Goal: Find specific page/section: Find specific page/section

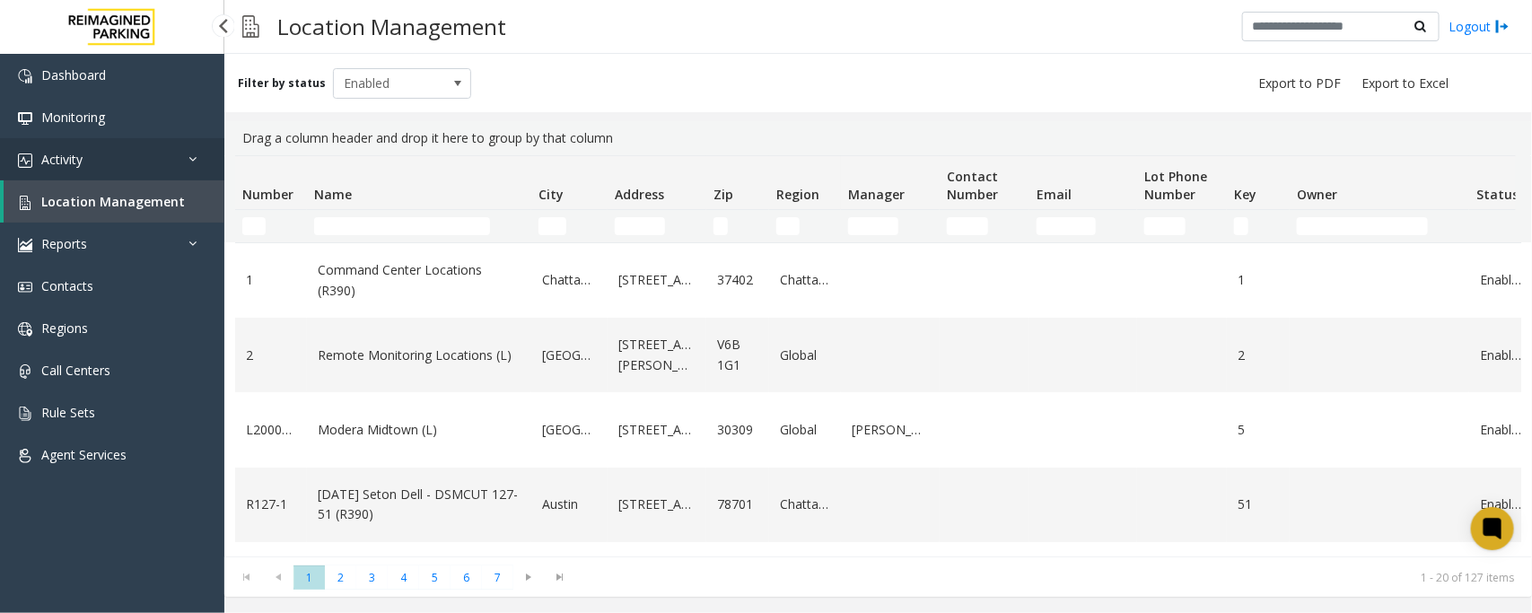
click at [110, 160] on link "Activity" at bounding box center [112, 159] width 224 height 42
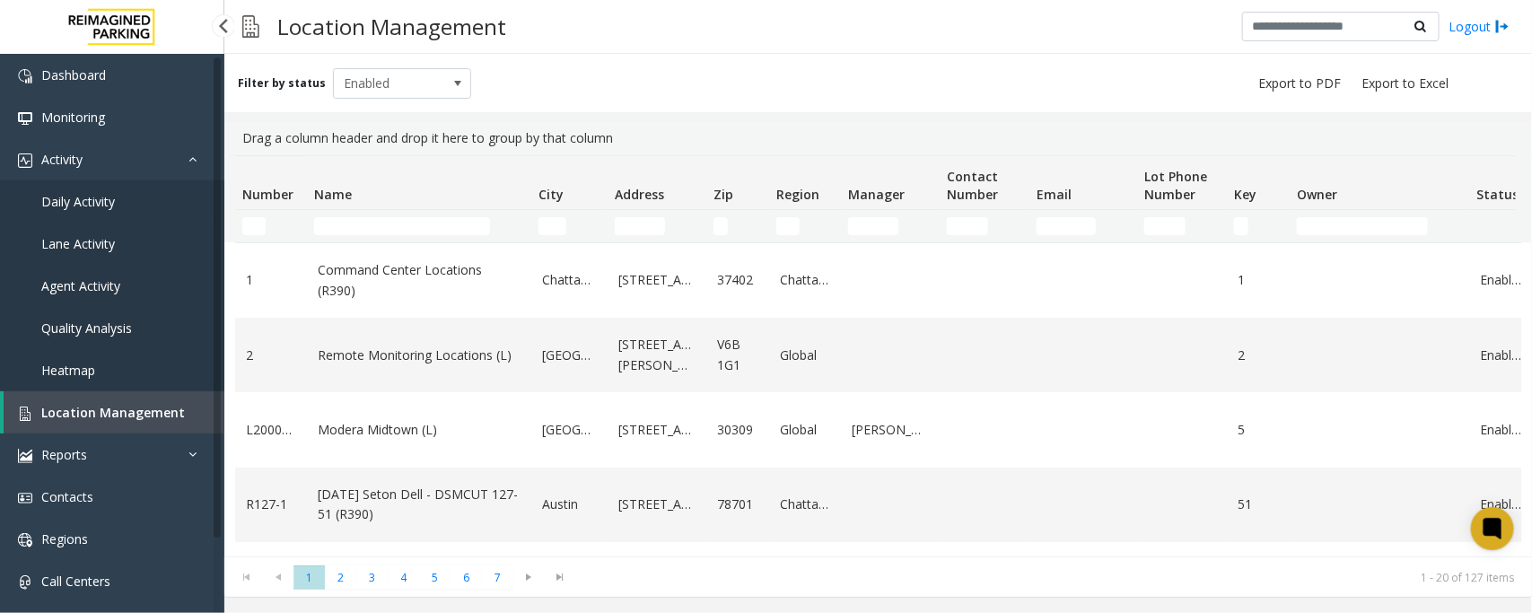
click at [118, 198] on link "Daily Activity" at bounding box center [112, 201] width 224 height 42
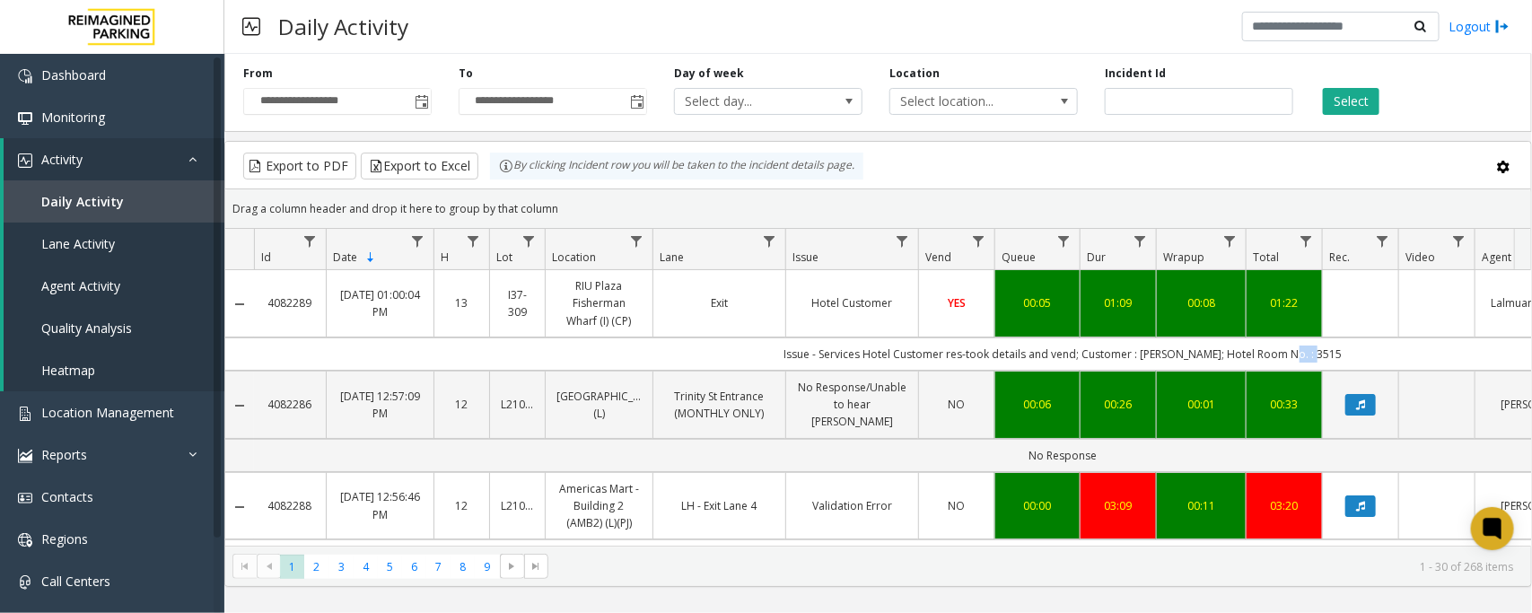
drag, startPoint x: 1326, startPoint y: 355, endPoint x: 1291, endPoint y: 356, distance: 35.1
click at [1291, 356] on td "Issue - Services Hotel Customer res-took details and vend; Customer : Frank Fu;…" at bounding box center [1063, 354] width 1618 height 33
copy td "3515"
drag, startPoint x: 1200, startPoint y: 355, endPoint x: 1158, endPoint y: 357, distance: 42.2
click at [1158, 357] on td "Issue - Services Hotel Customer res-took details and vend; Customer : [PERSON_N…" at bounding box center [1063, 354] width 1618 height 33
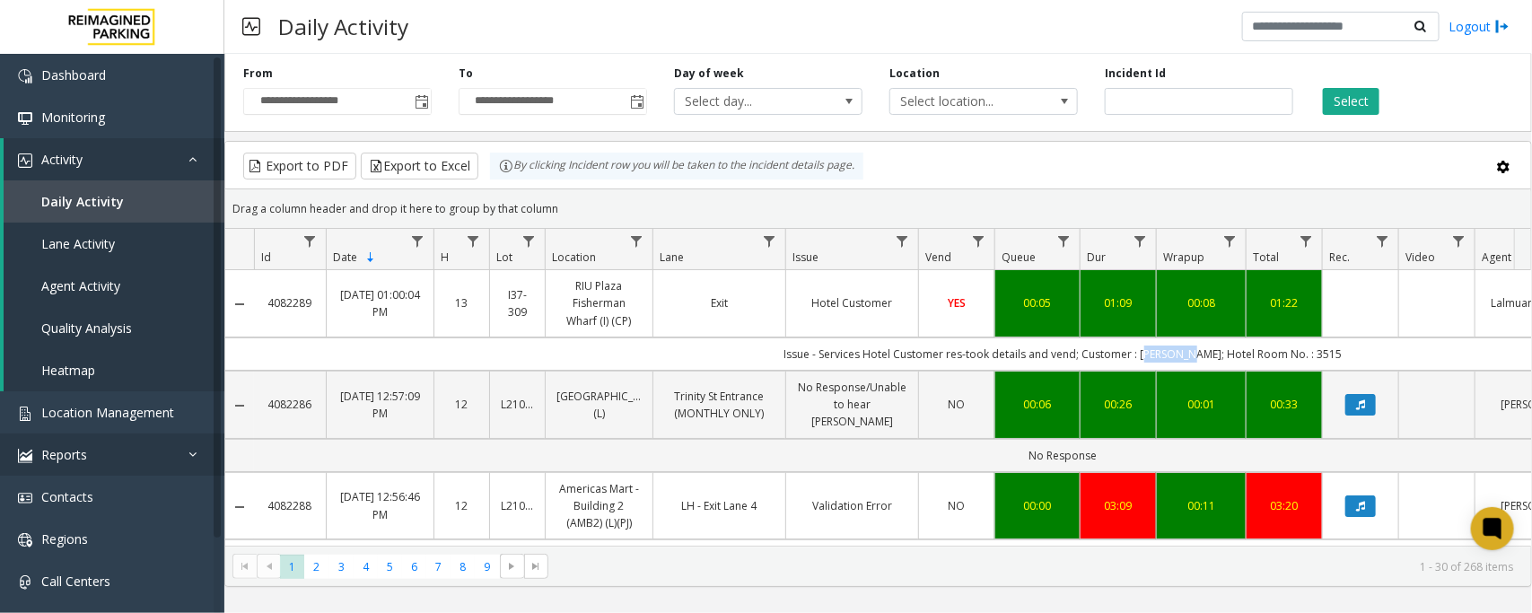
copy td "[PERSON_NAME]"
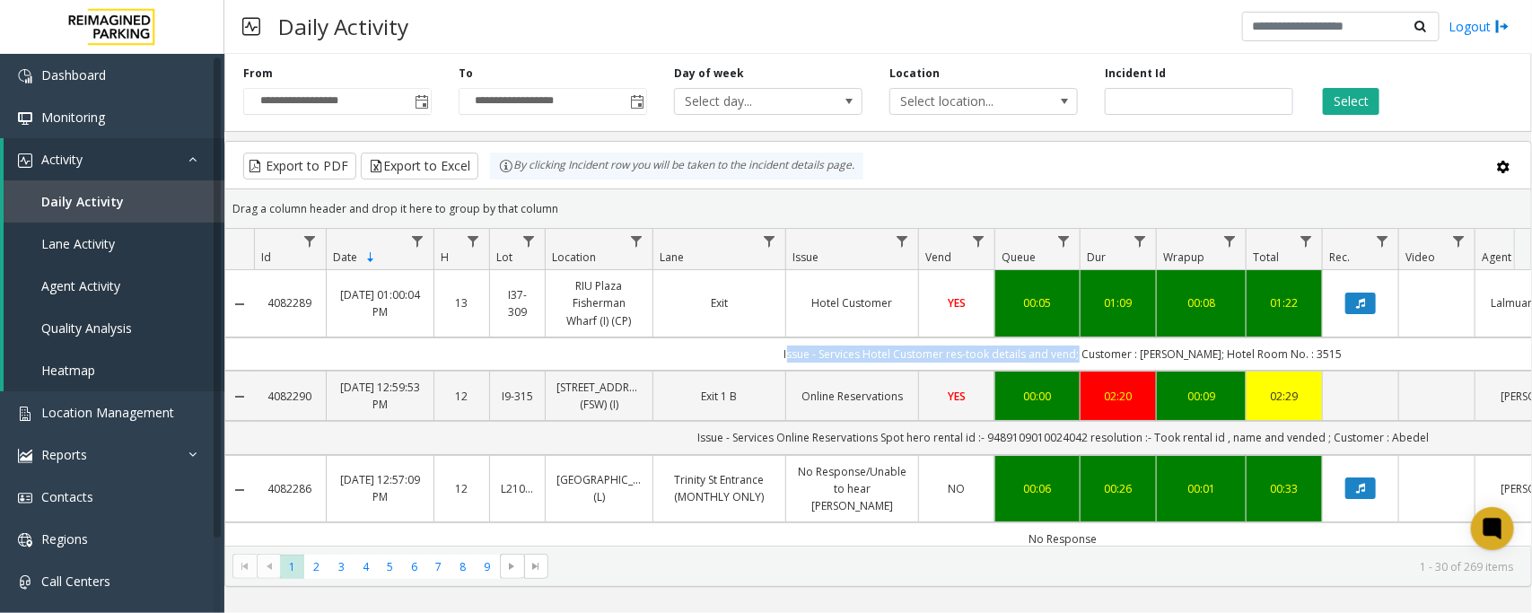
drag, startPoint x: 802, startPoint y: 351, endPoint x: 1092, endPoint y: 359, distance: 290.1
click at [1092, 359] on td "Issue - Services Hotel Customer res-took details and vend; Customer : [PERSON_N…" at bounding box center [1063, 354] width 1618 height 33
copy td "Issue - Services Hotel Customer res-took details and vend"
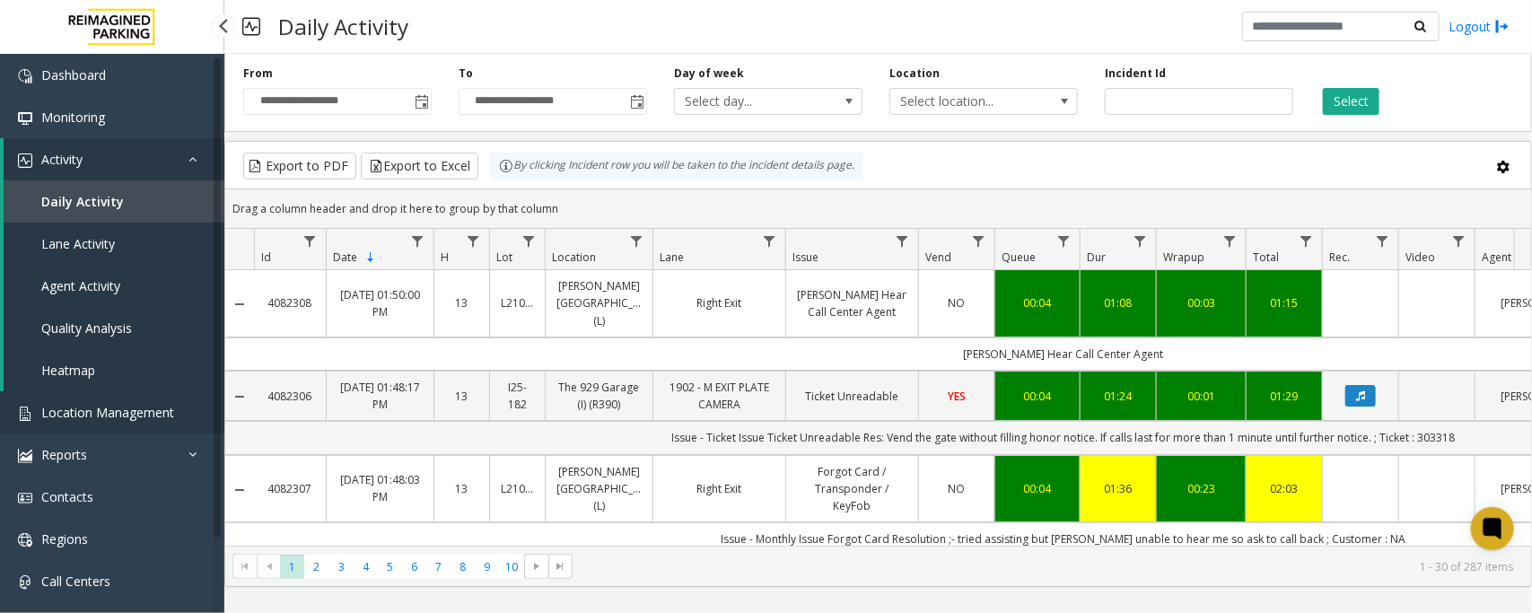
click at [118, 405] on span "Location Management" at bounding box center [107, 412] width 133 height 17
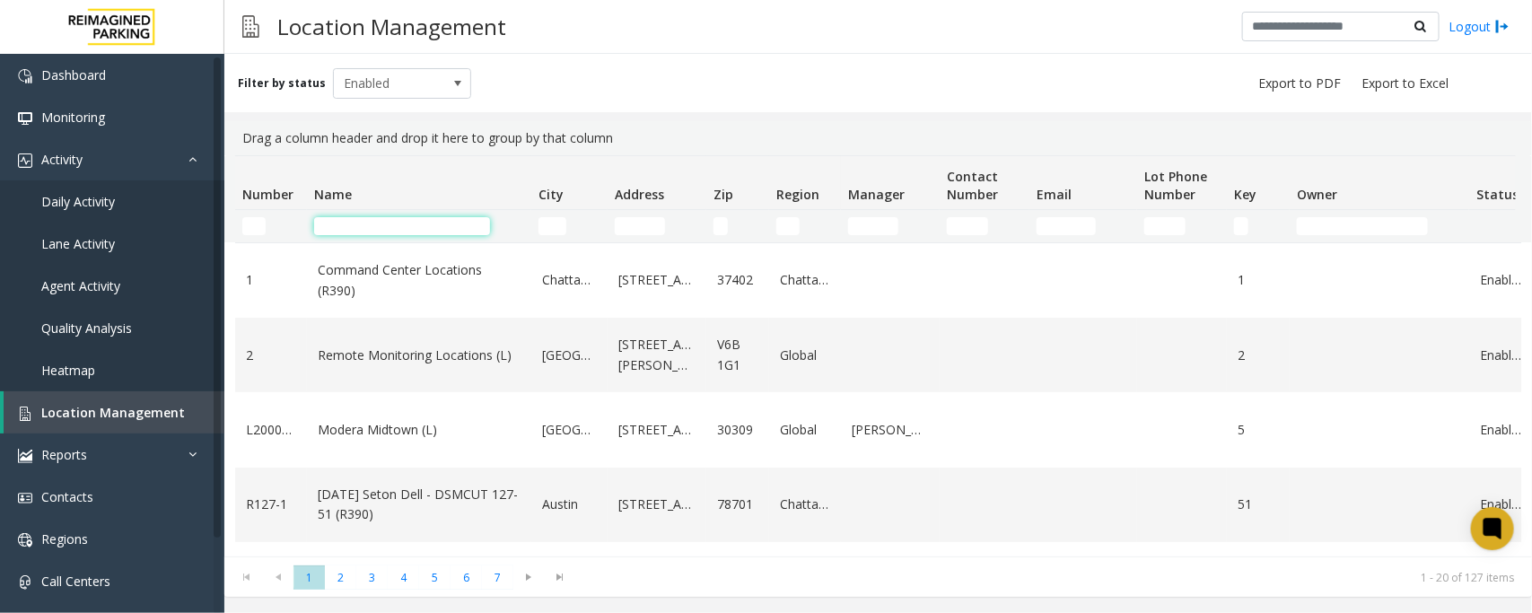
click at [378, 224] on input "Name Filter" at bounding box center [402, 226] width 176 height 18
click at [404, 229] on input "Name Filter" at bounding box center [402, 226] width 176 height 18
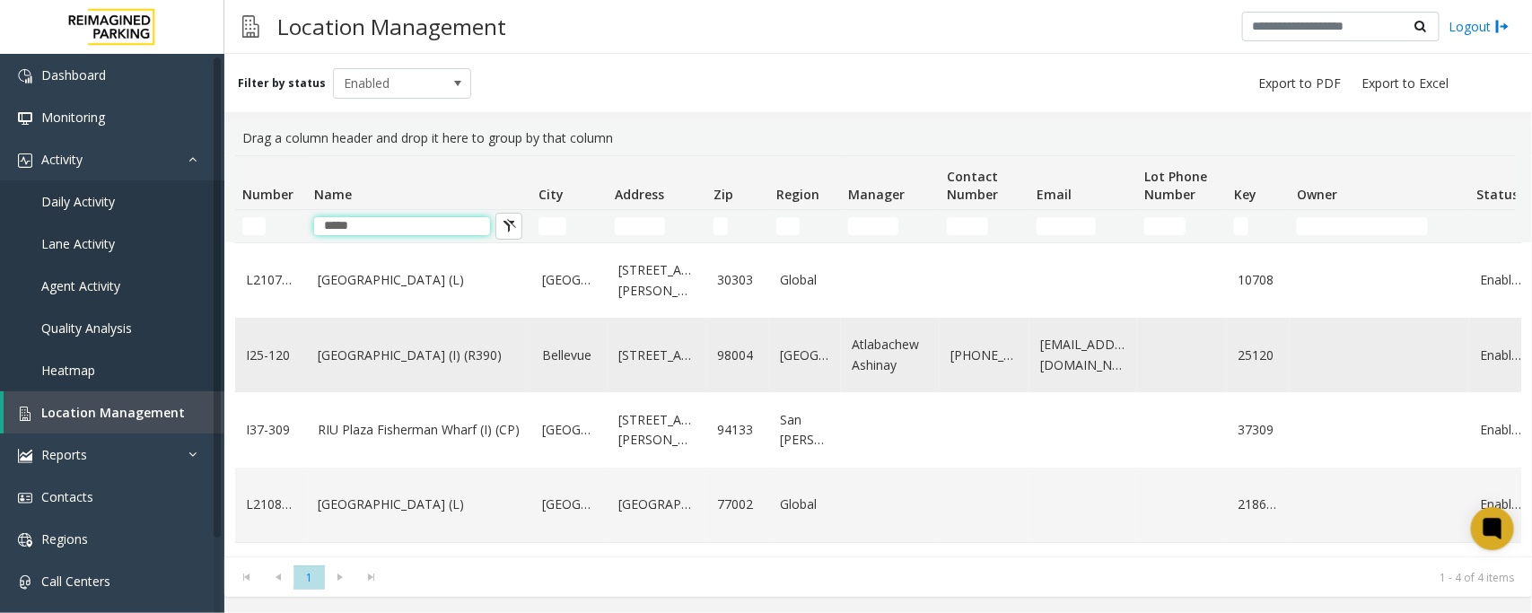
type input "*****"
click at [365, 353] on link "[GEOGRAPHIC_DATA] (I) (R390)" at bounding box center [419, 356] width 203 height 20
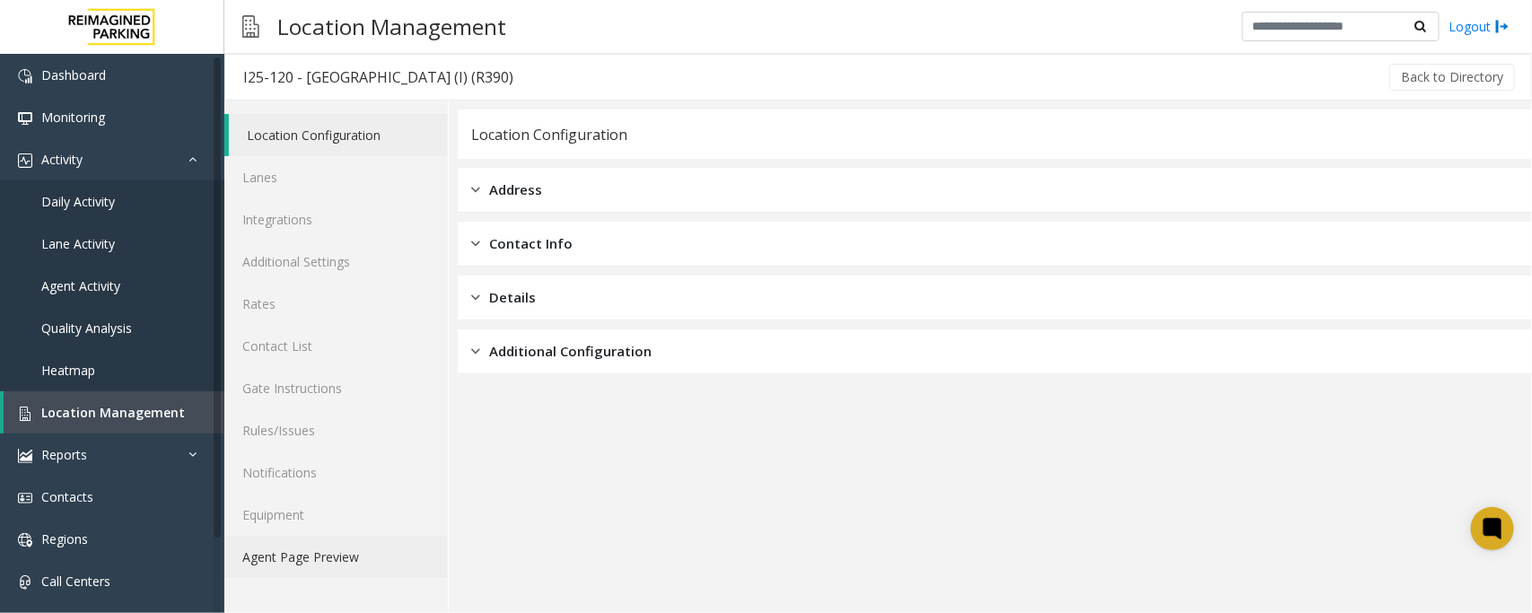
click at [386, 550] on link "Agent Page Preview" at bounding box center [336, 557] width 224 height 42
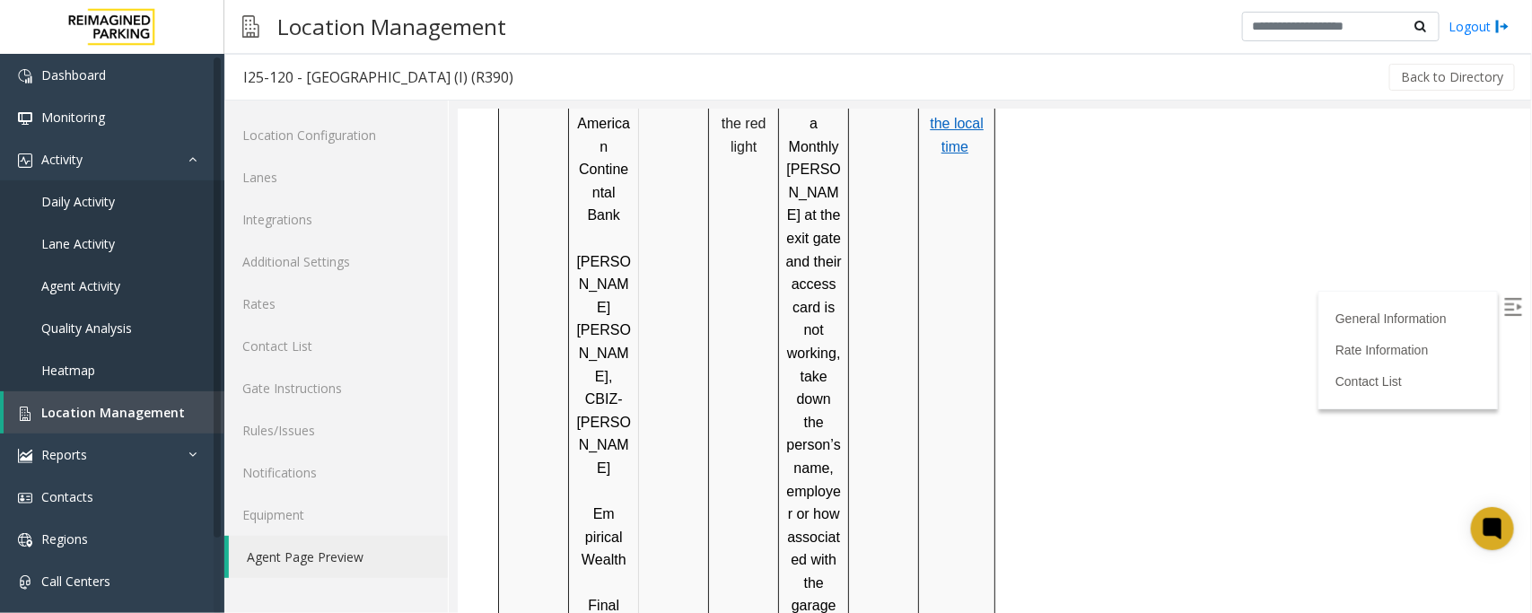
scroll to position [2693, 0]
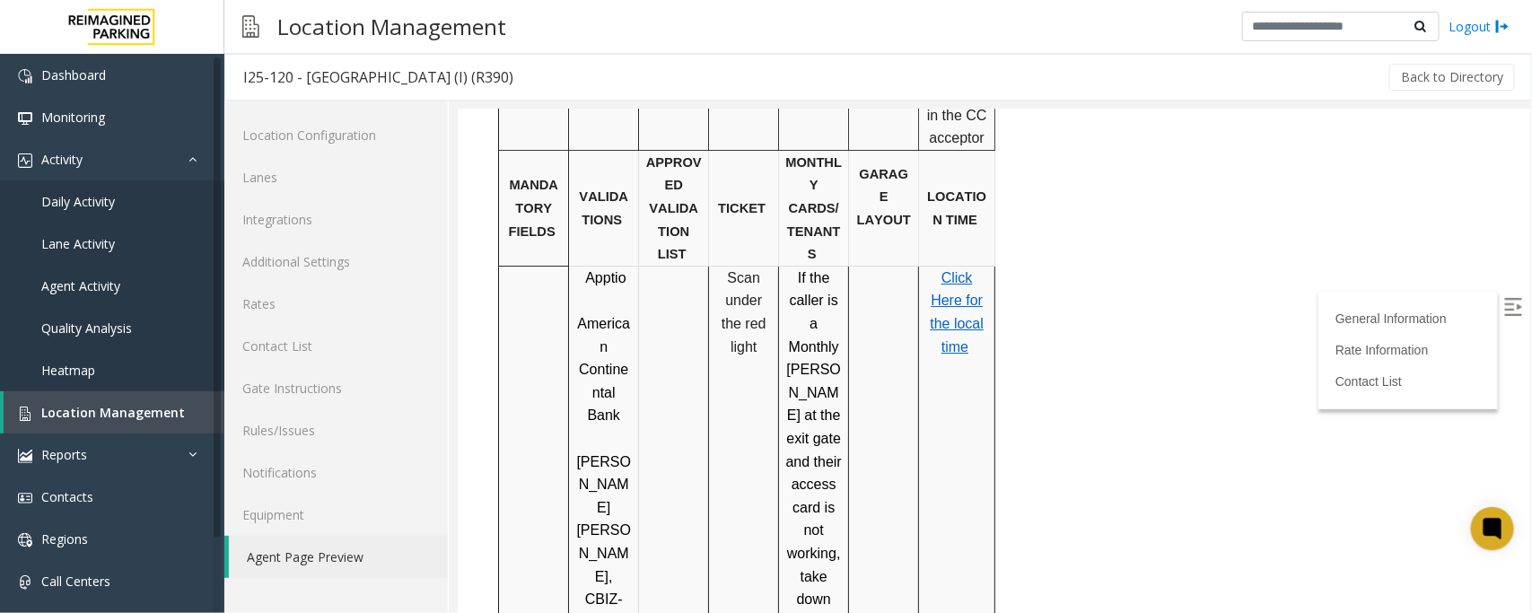
click at [955, 315] on span "the local time" at bounding box center [956, 334] width 54 height 39
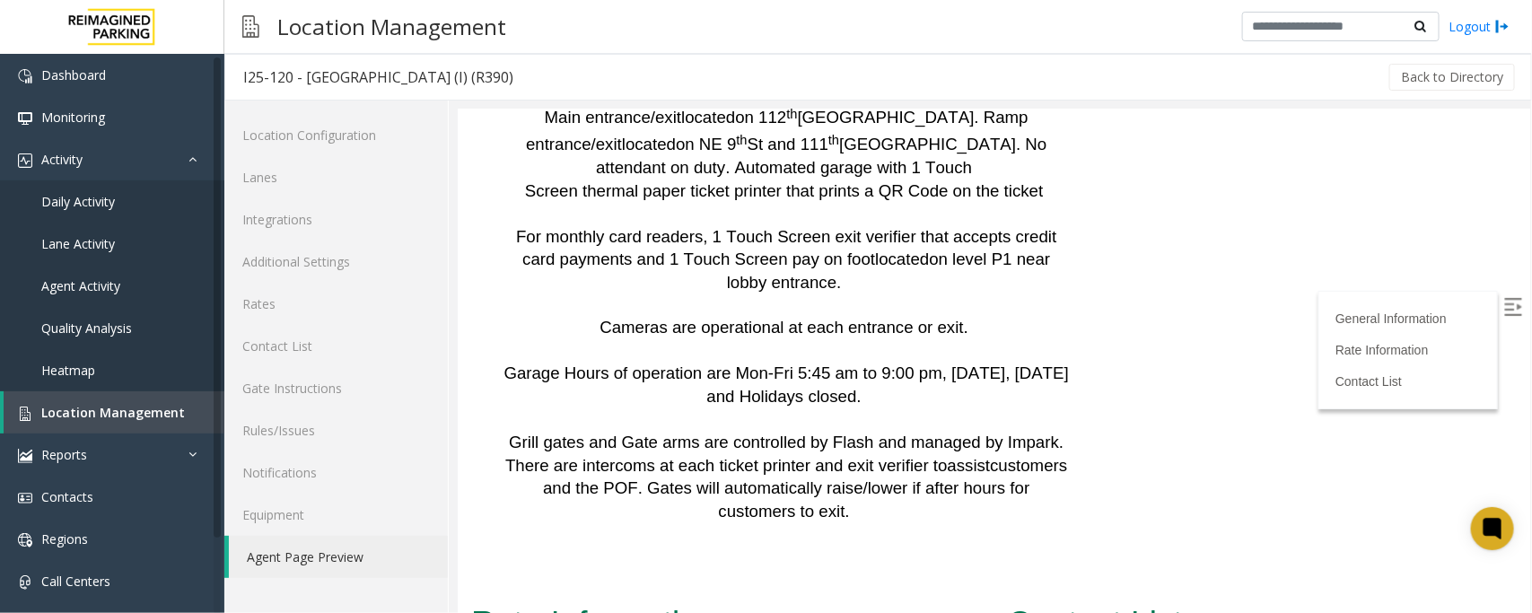
scroll to position [3951, 0]
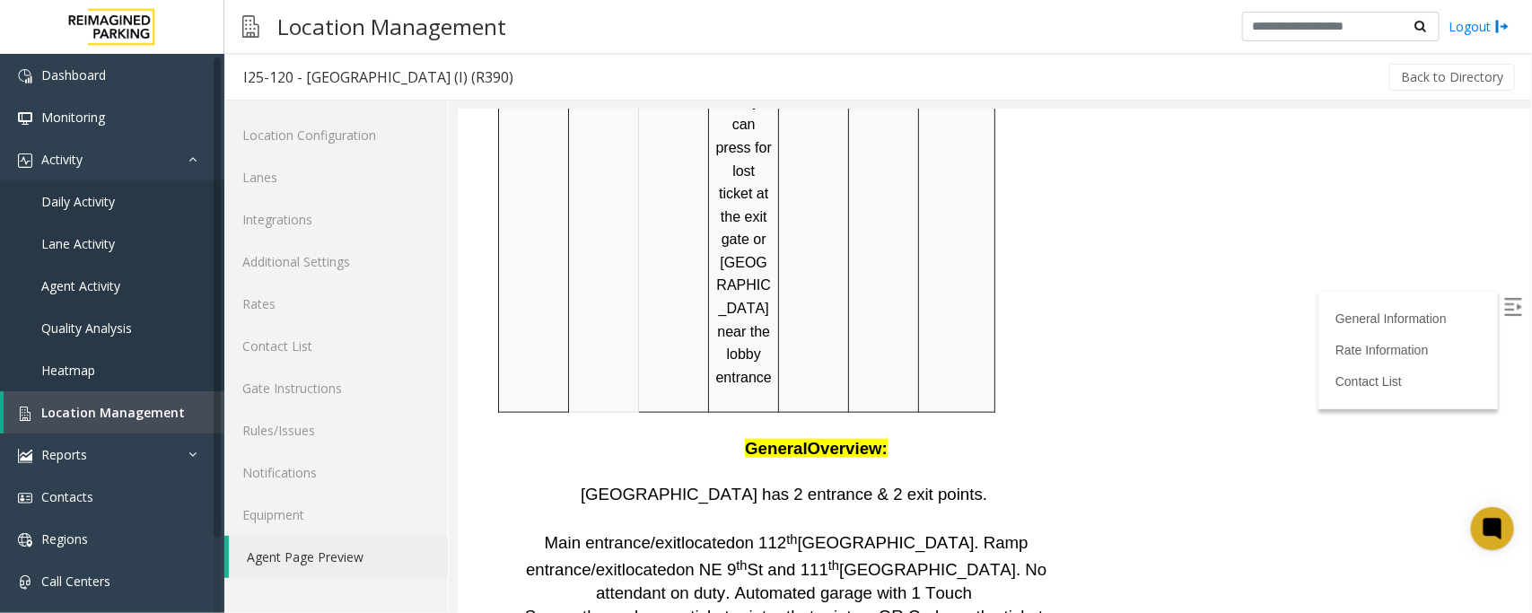
click at [1504, 303] on img at bounding box center [1513, 306] width 18 height 18
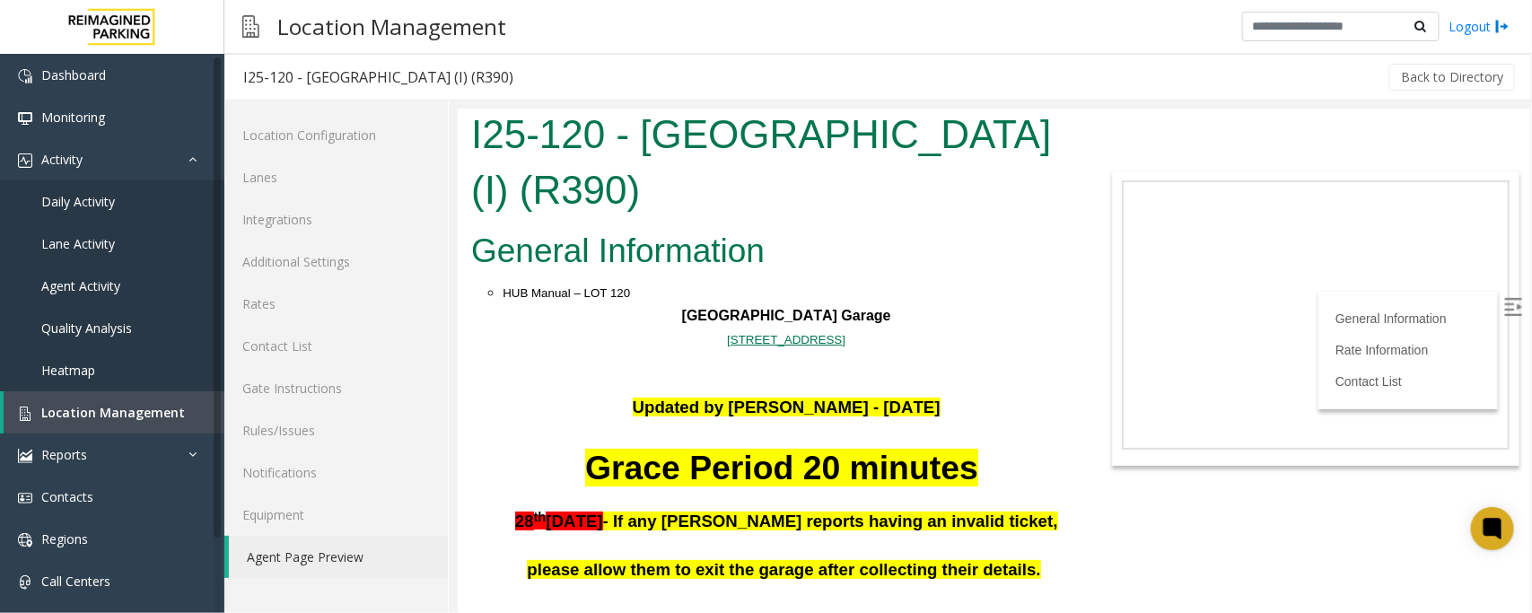
scroll to position [0, 0]
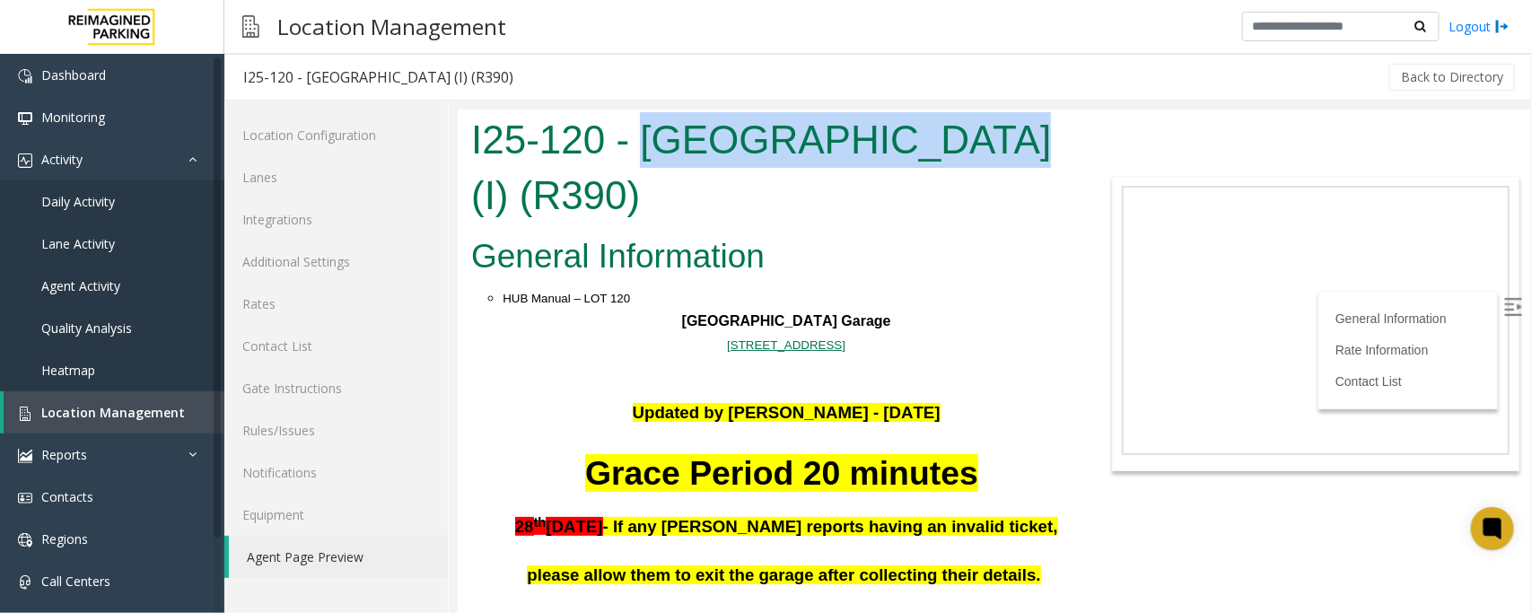
drag, startPoint x: 641, startPoint y: 136, endPoint x: 961, endPoint y: 141, distance: 320.5
click at [961, 141] on h1 "I25-120 - [GEOGRAPHIC_DATA] (I) (R390)" at bounding box center [769, 166] width 599 height 110
copy h1 "[GEOGRAPHIC_DATA]"
click at [1504, 303] on img at bounding box center [1513, 306] width 18 height 18
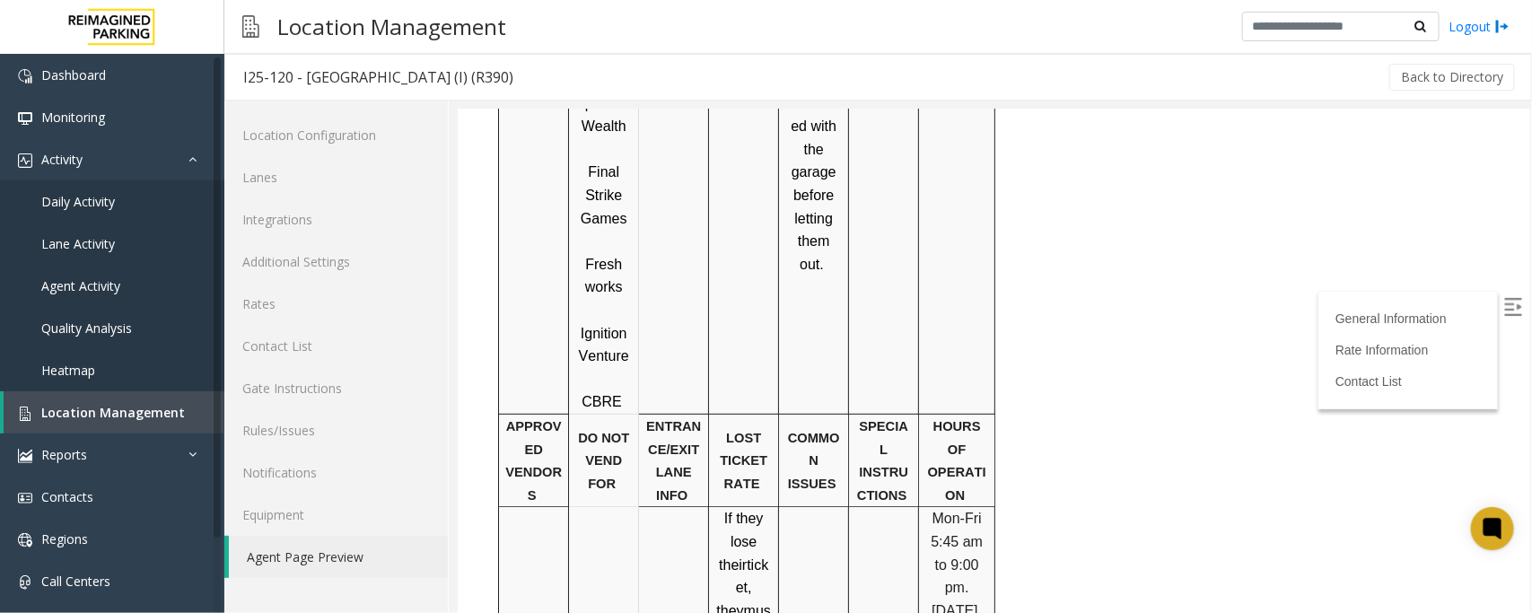
scroll to position [3366, 0]
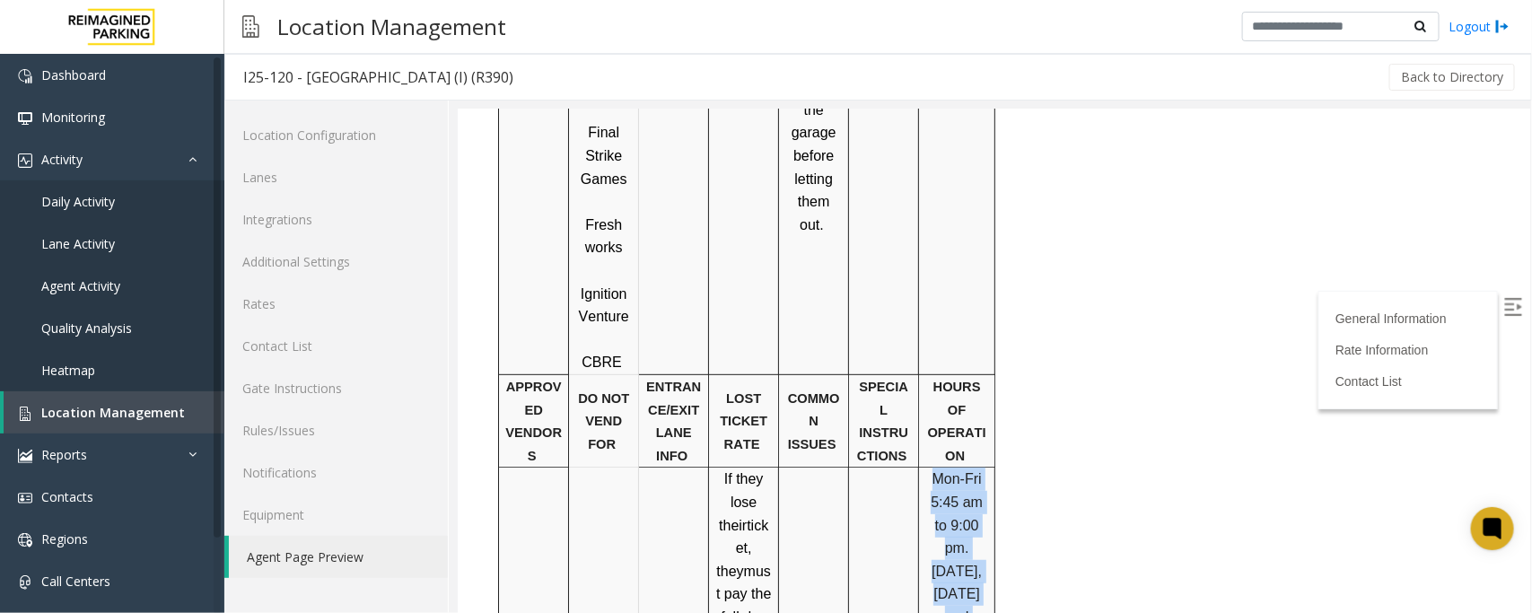
drag, startPoint x: 934, startPoint y: 209, endPoint x: 980, endPoint y: 394, distance: 190.5
click at [980, 467] on p "Mon-Fri 5:45 am to 9:00 pm. [DATE], [DATE] and Holidays closed." at bounding box center [956, 570] width 63 height 206
copy p "Mon-Fri 5:45 am to 9:00 pm. [DATE], [DATE] and Holidays closed."
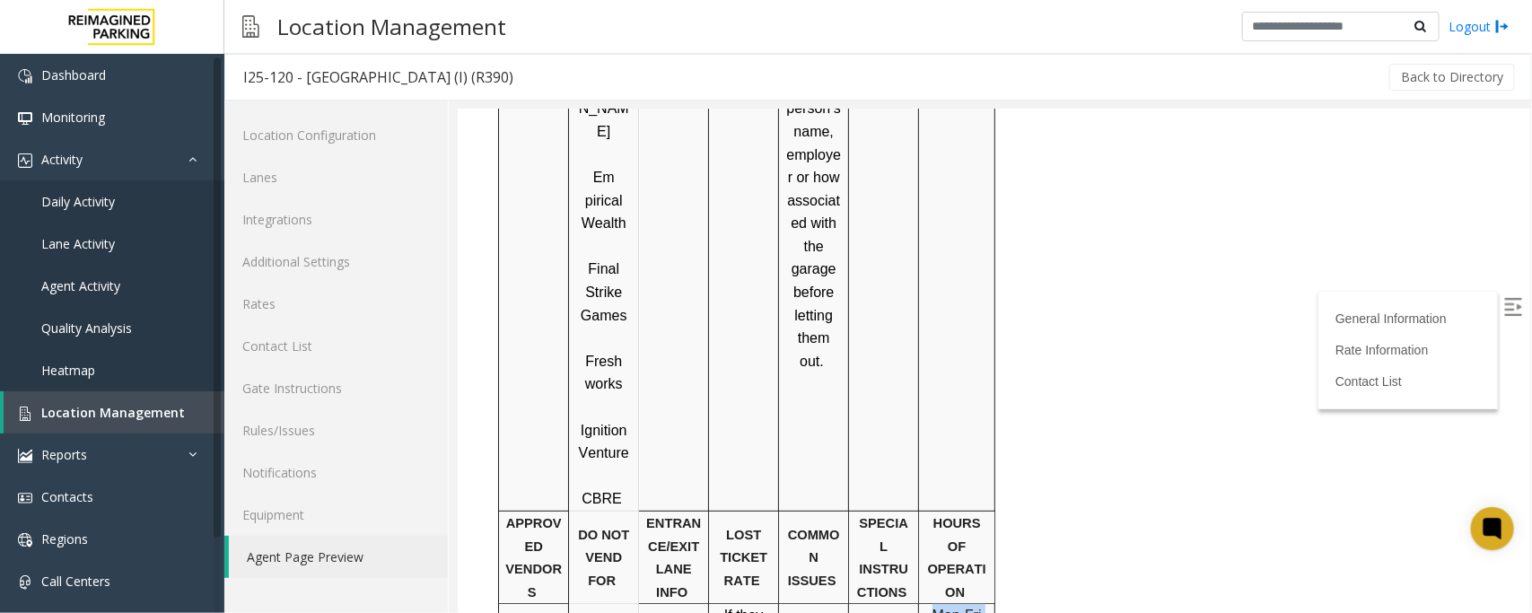
scroll to position [3030, 0]
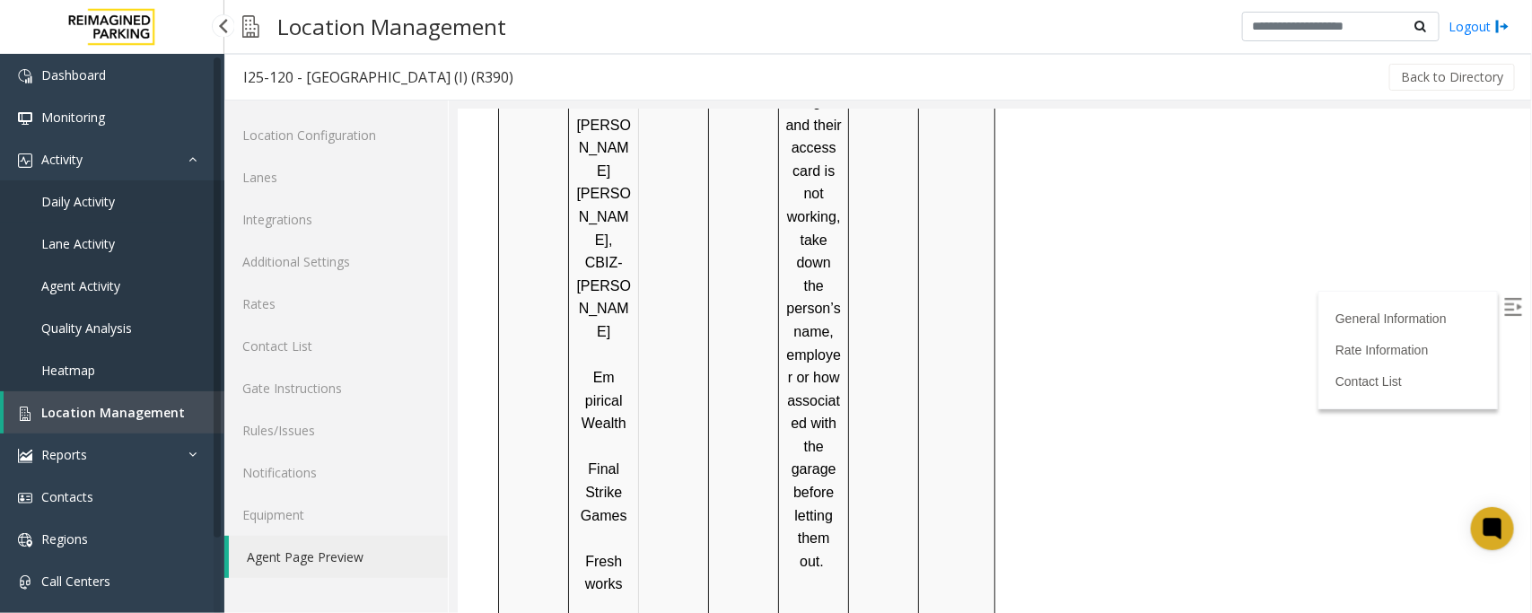
click at [78, 193] on span "Daily Activity" at bounding box center [78, 201] width 74 height 17
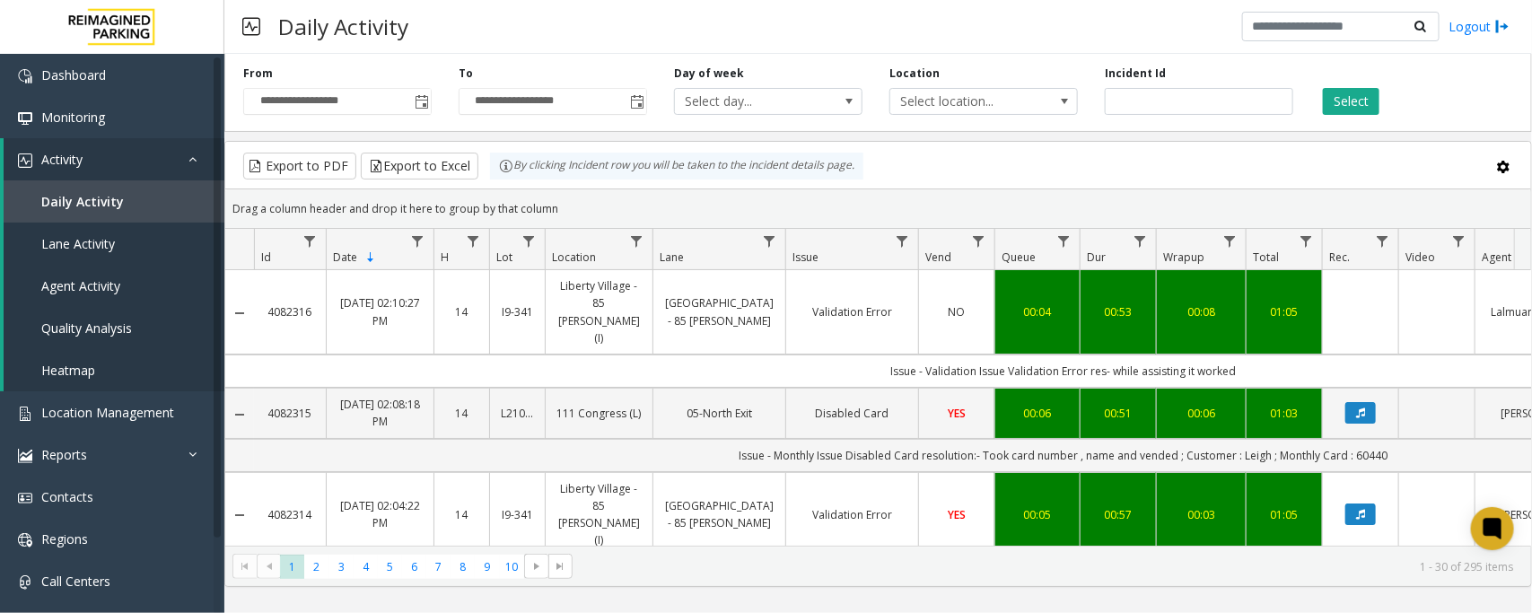
click at [422, 103] on span "Toggle popup" at bounding box center [422, 102] width 14 height 14
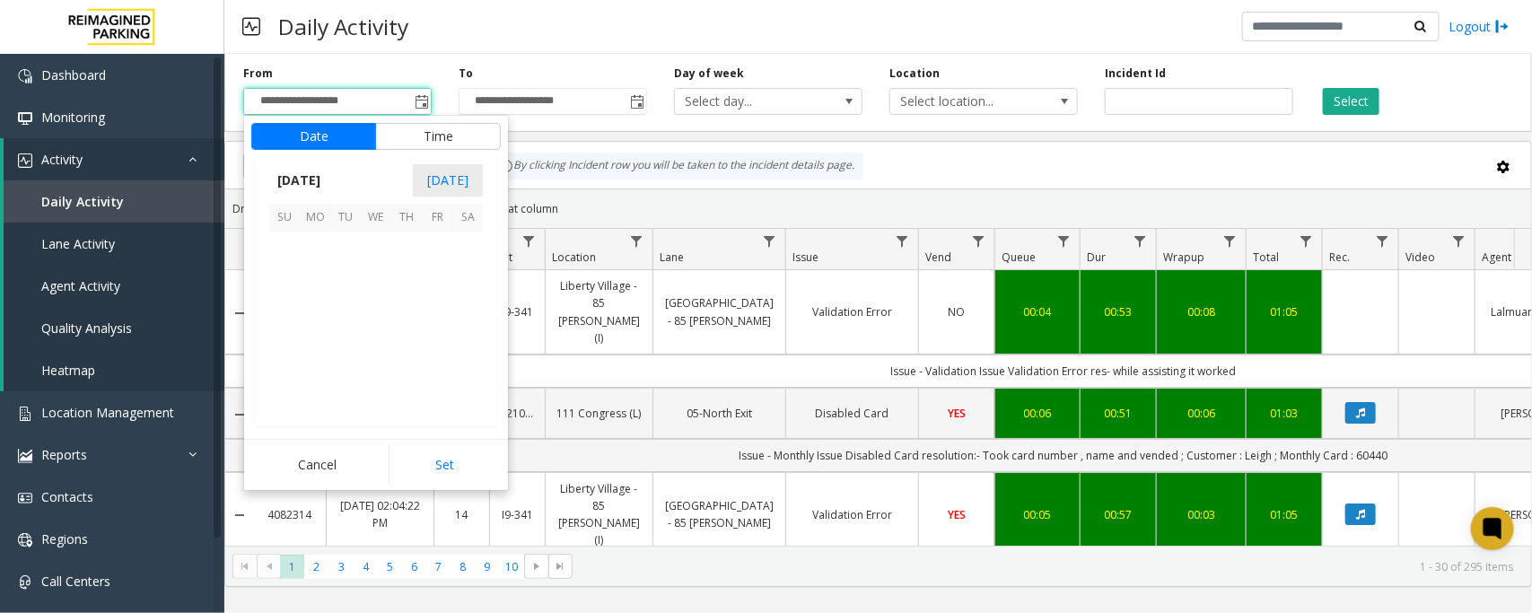
scroll to position [322022, 0]
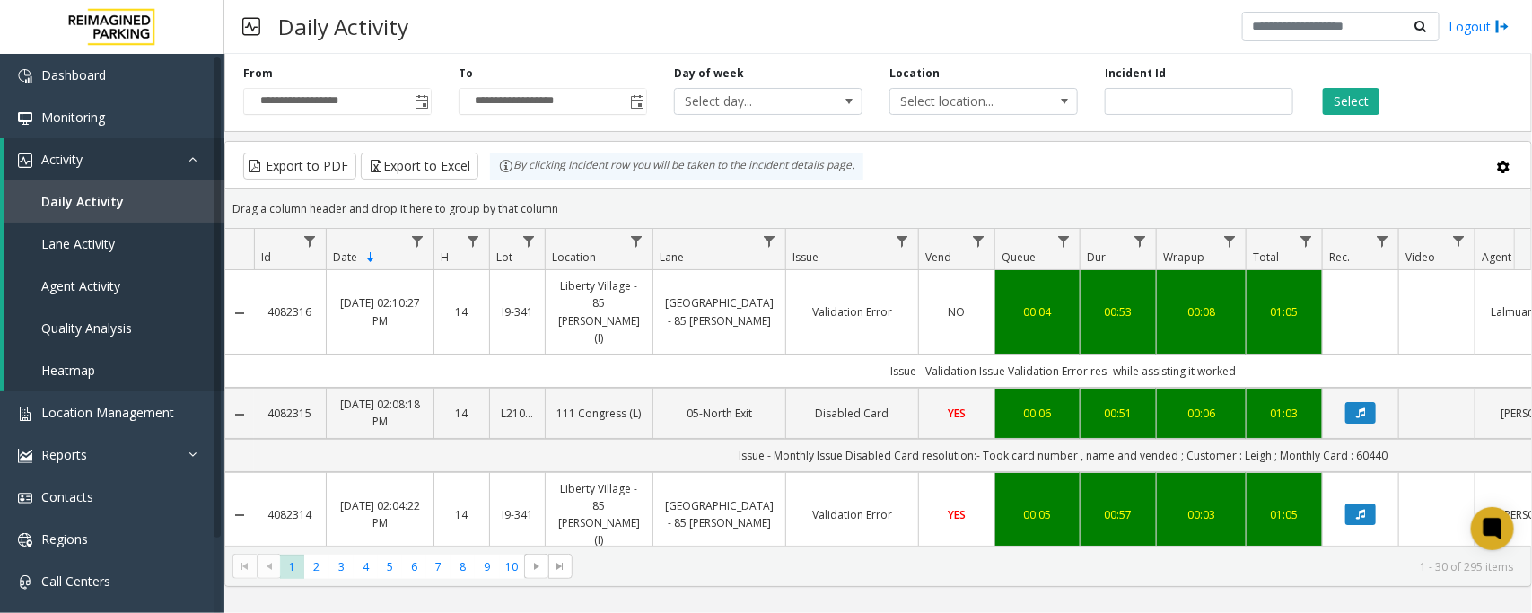
click at [628, 186] on kendo-grid-toolbar "Export to PDF Export to Excel By clicking Incident row you will be taken to the…" at bounding box center [878, 166] width 1306 height 48
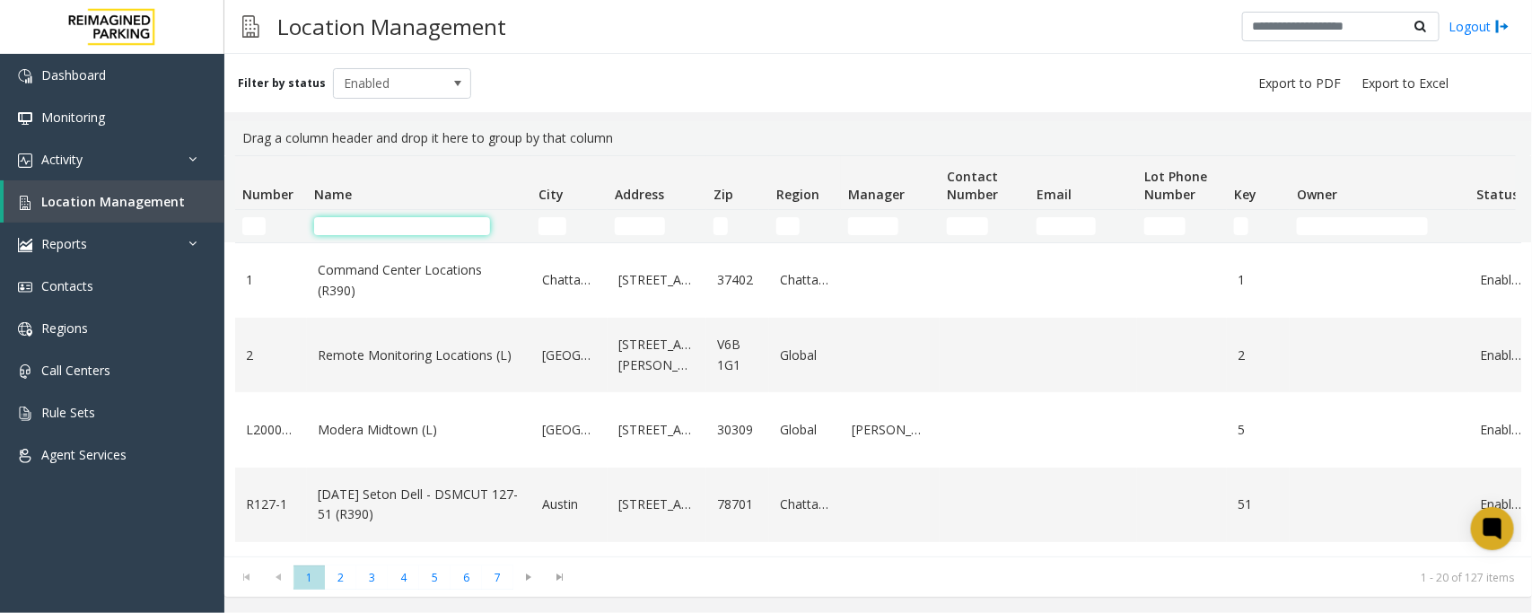
click at [368, 222] on input "Name Filter" at bounding box center [402, 226] width 176 height 18
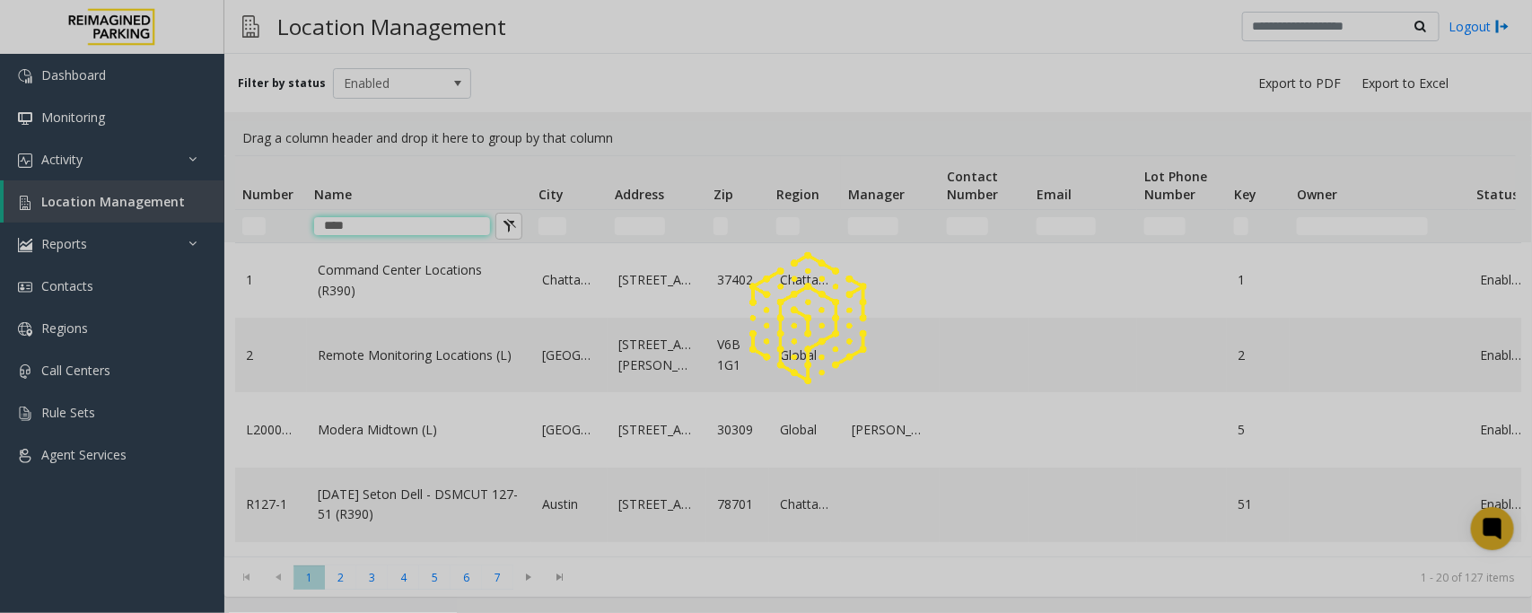
type input "****"
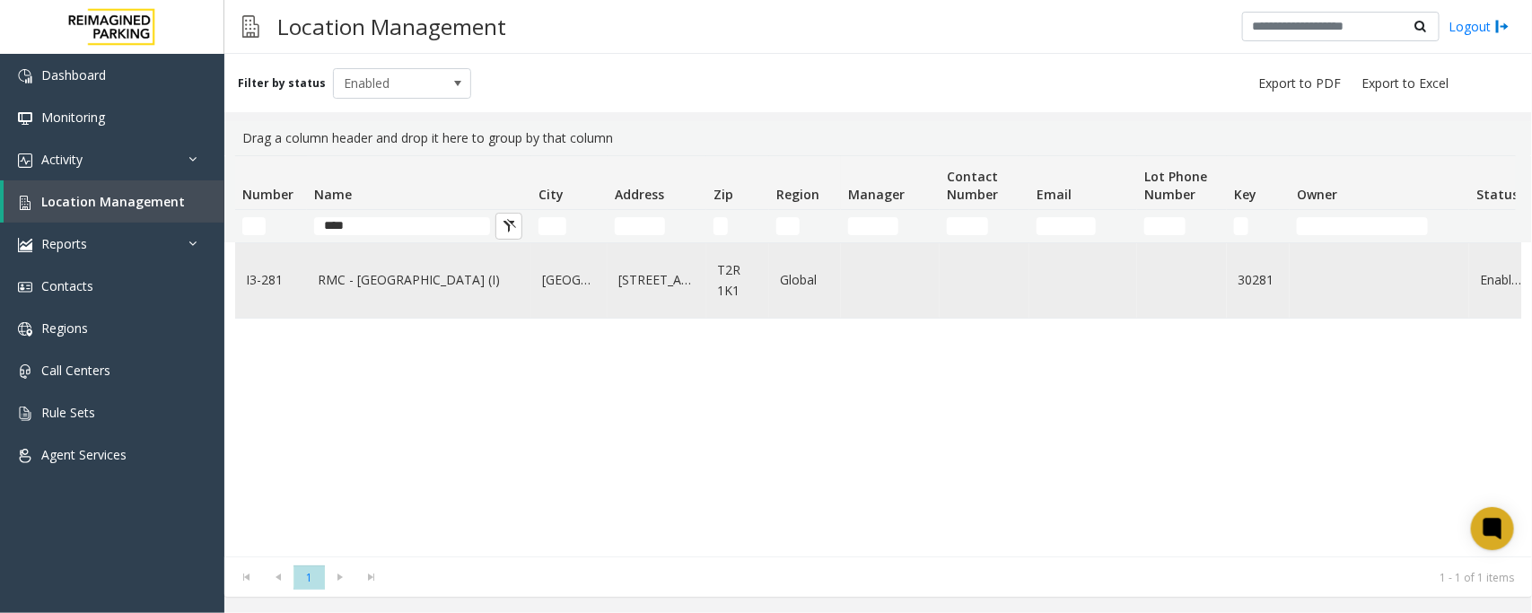
click at [320, 285] on link "RMC - [GEOGRAPHIC_DATA] (I)" at bounding box center [419, 280] width 203 height 20
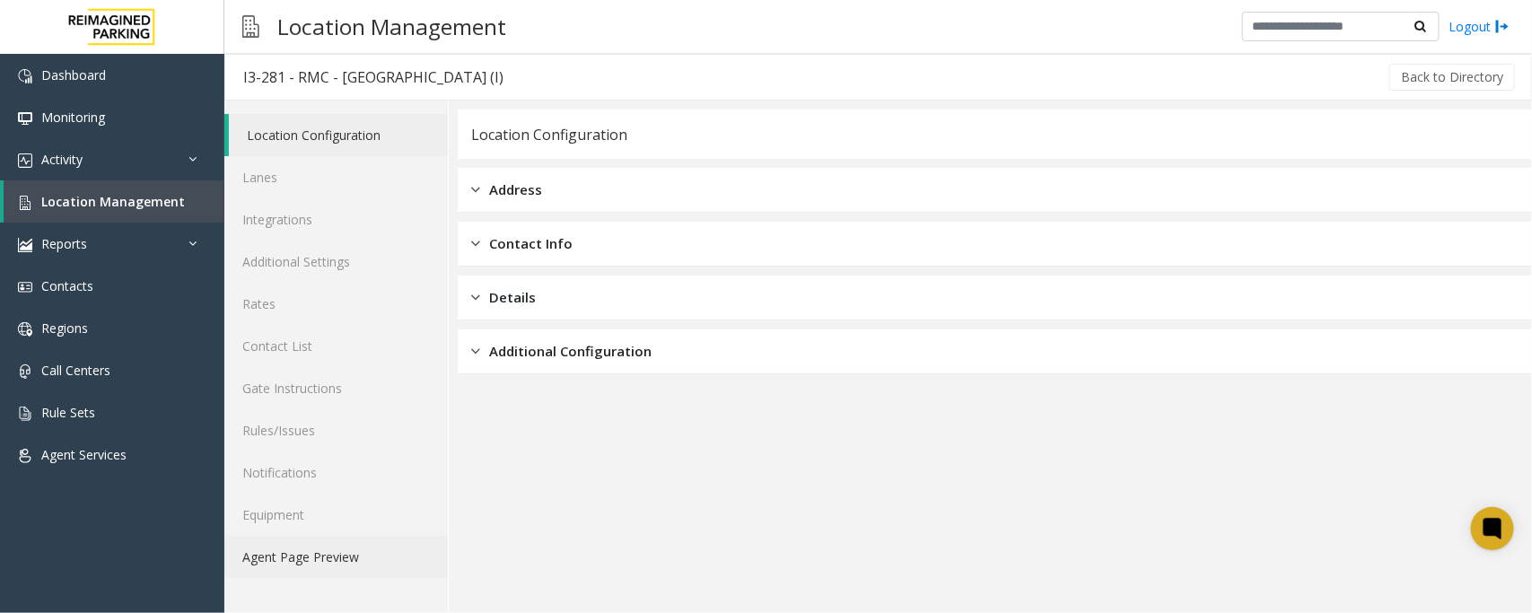
click at [355, 555] on link "Agent Page Preview" at bounding box center [336, 557] width 224 height 42
